Goal: Navigation & Orientation: Find specific page/section

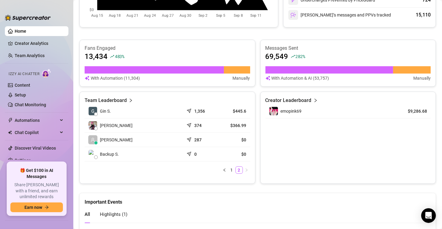
scroll to position [220, 0]
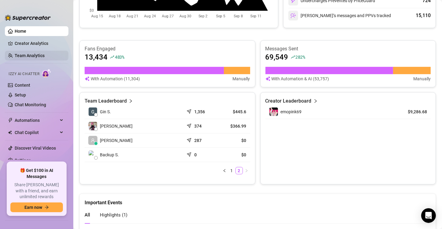
click at [29, 53] on link "Team Analytics" at bounding box center [30, 55] width 30 height 5
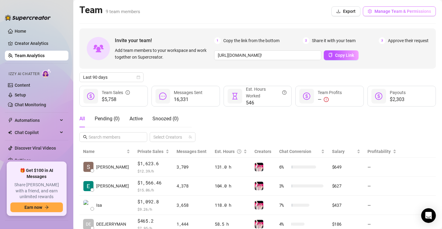
click at [396, 9] on span "Manage Team & Permissions" at bounding box center [402, 11] width 56 height 5
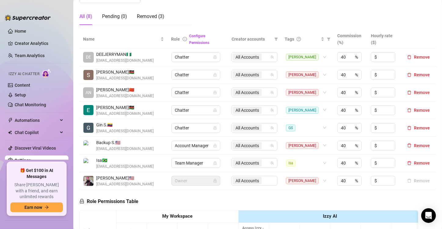
scroll to position [110, 0]
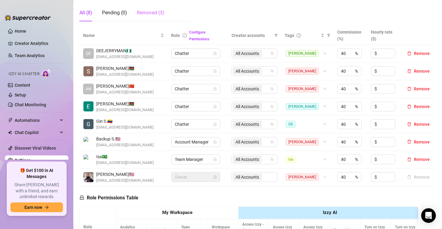
click at [151, 8] on div "Removed (3)" at bounding box center [150, 12] width 27 height 17
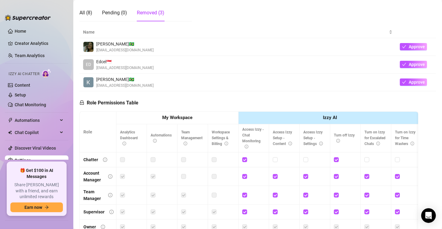
click at [147, 13] on div "Removed (3)" at bounding box center [150, 12] width 27 height 7
click at [86, 9] on div "All (8)" at bounding box center [85, 12] width 13 height 7
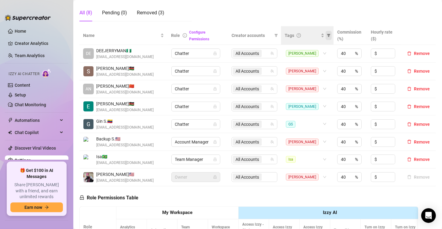
click at [325, 35] on span at bounding box center [328, 35] width 6 height 9
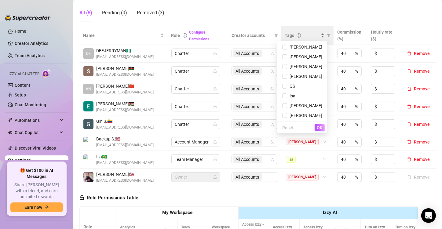
click at [315, 35] on div "Tags" at bounding box center [304, 35] width 40 height 7
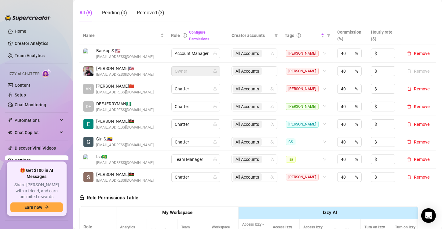
click at [102, 175] on span "[PERSON_NAME] 🇰🇪" at bounding box center [124, 174] width 57 height 7
click at [321, 175] on div "[PERSON_NAME]" at bounding box center [306, 177] width 45 height 10
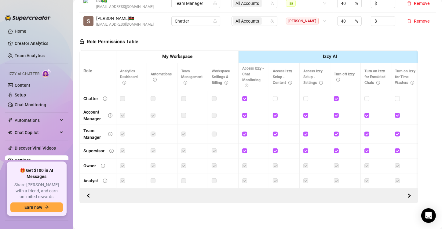
scroll to position [270, 0]
click at [31, 147] on link "Discover Viral Videos" at bounding box center [35, 148] width 41 height 5
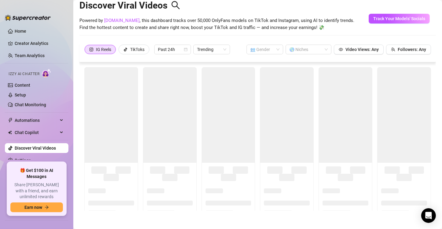
scroll to position [13, 0]
click at [26, 97] on link "Setup" at bounding box center [20, 94] width 11 height 5
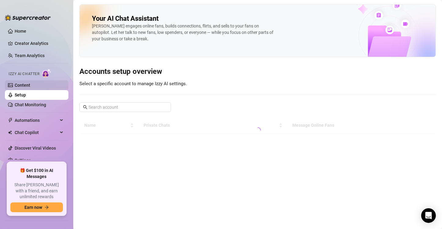
click at [21, 85] on link "Content" at bounding box center [23, 85] width 16 height 5
